Goal: Task Accomplishment & Management: Complete application form

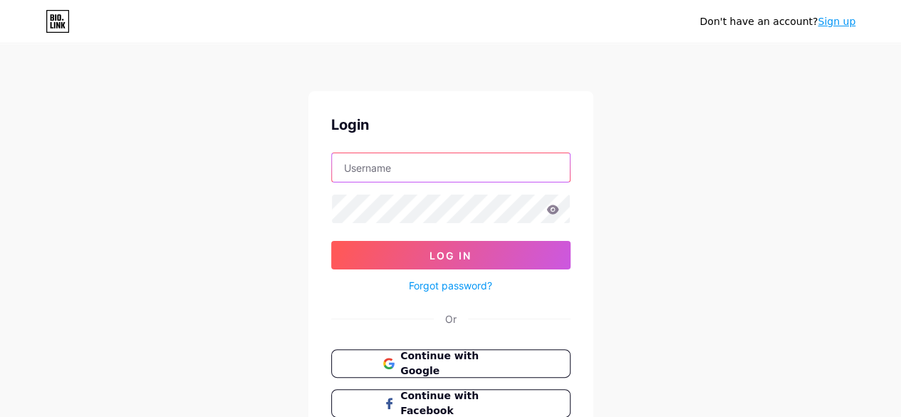
click at [408, 166] on input "text" at bounding box center [451, 167] width 238 height 28
type input "[EMAIL_ADDRESS][DOMAIN_NAME]"
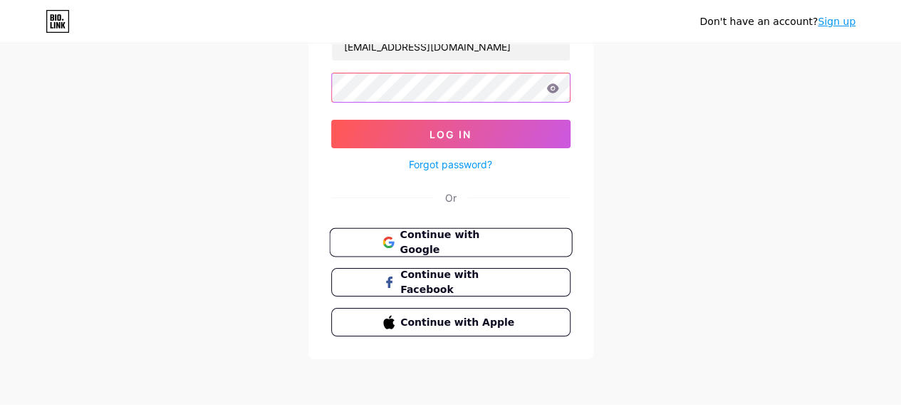
scroll to position [106, 0]
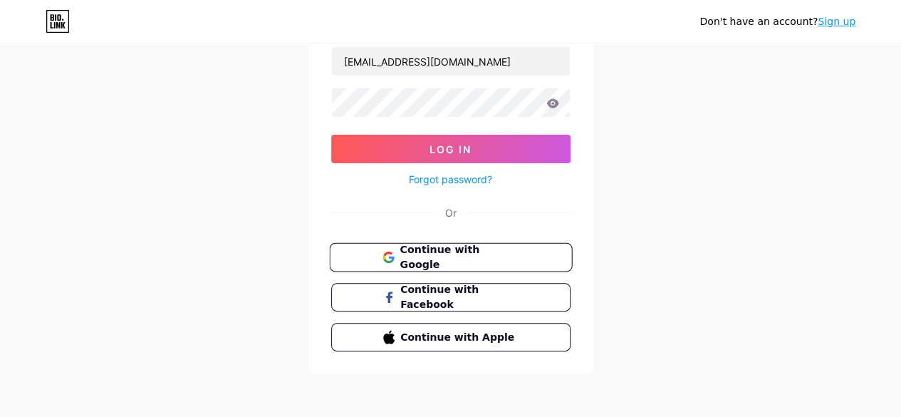
click at [432, 254] on span "Continue with Google" at bounding box center [459, 257] width 119 height 31
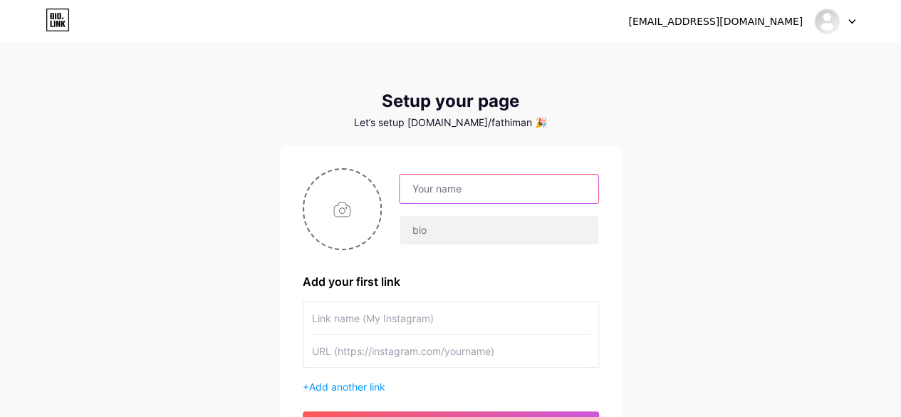
click at [425, 190] on input "text" at bounding box center [499, 189] width 198 height 28
type input "[EMAIL_ADDRESS][DOMAIN_NAME]"
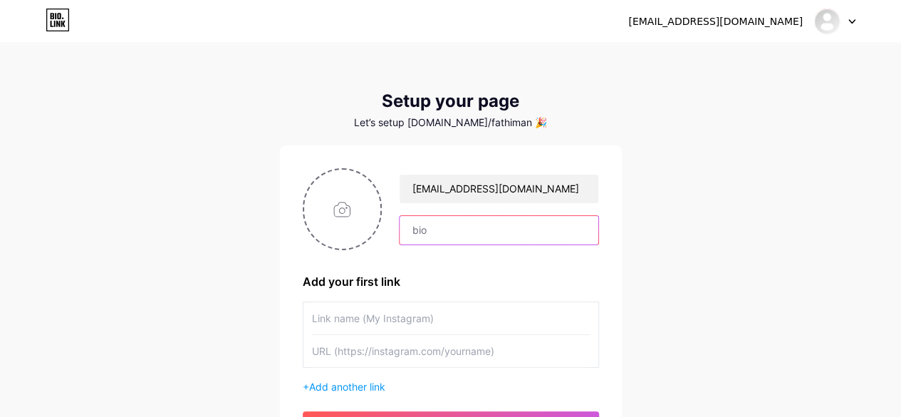
click at [432, 234] on input "text" at bounding box center [499, 230] width 198 height 28
type input "d"
type input "best digital marketer in wayanad"
click at [405, 324] on input "text" at bounding box center [451, 318] width 278 height 32
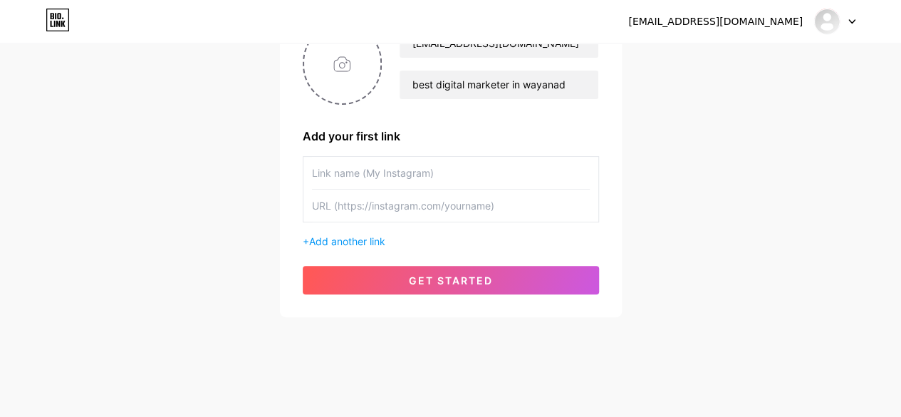
scroll to position [147, 0]
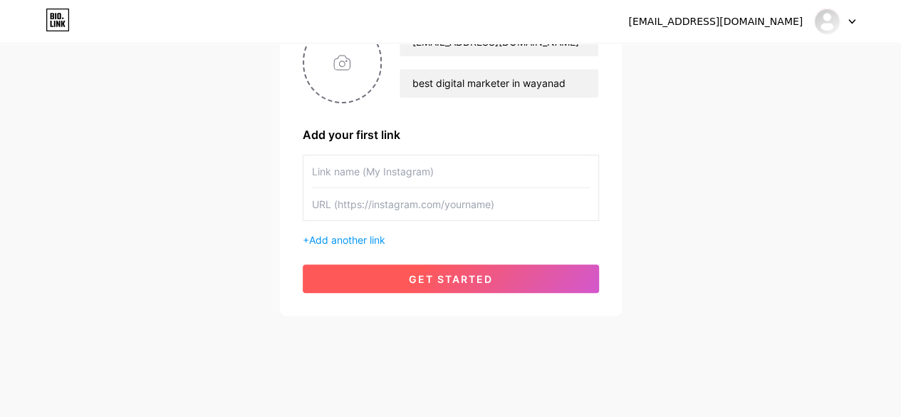
click at [395, 286] on button "get started" at bounding box center [451, 278] width 296 height 28
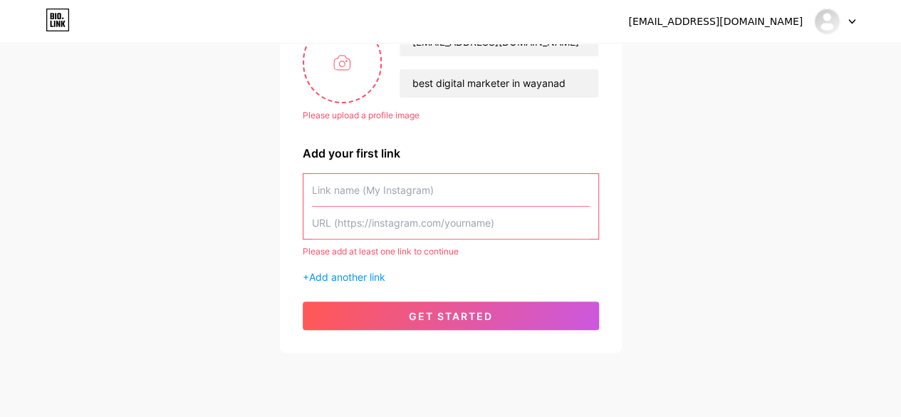
click at [381, 299] on div "Please upload a profile image fathimanidha618@gmail.com best digital marketer i…" at bounding box center [451, 175] width 296 height 308
click at [373, 267] on div "Please add at least one link to continue + Add another link" at bounding box center [451, 228] width 296 height 111
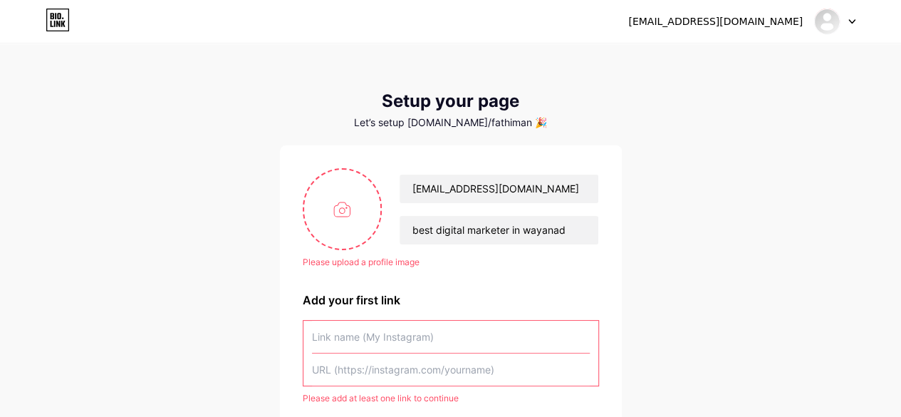
scroll to position [0, 0]
